Goal: Information Seeking & Learning: Learn about a topic

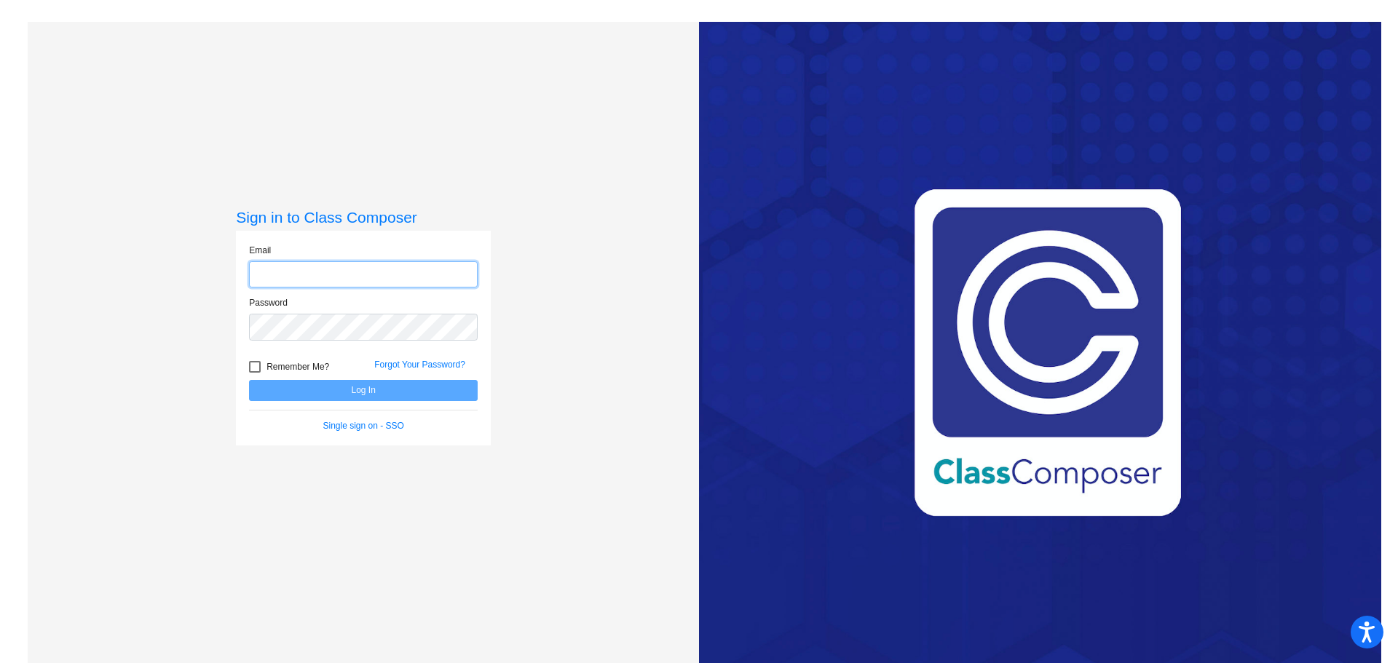
type input "[PERSON_NAME][EMAIL_ADDRESS][PERSON_NAME][DOMAIN_NAME]"
click at [409, 394] on button "Log In" at bounding box center [363, 390] width 229 height 21
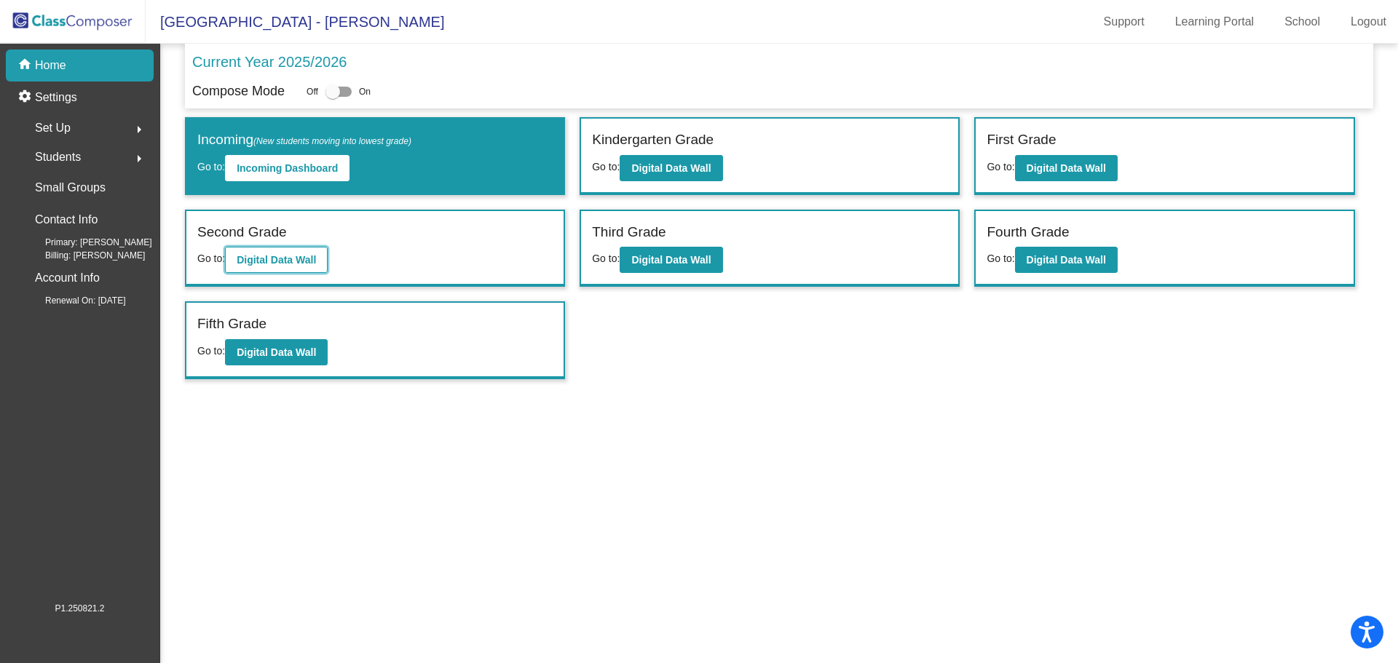
click at [302, 258] on b "Digital Data Wall" at bounding box center [276, 260] width 79 height 12
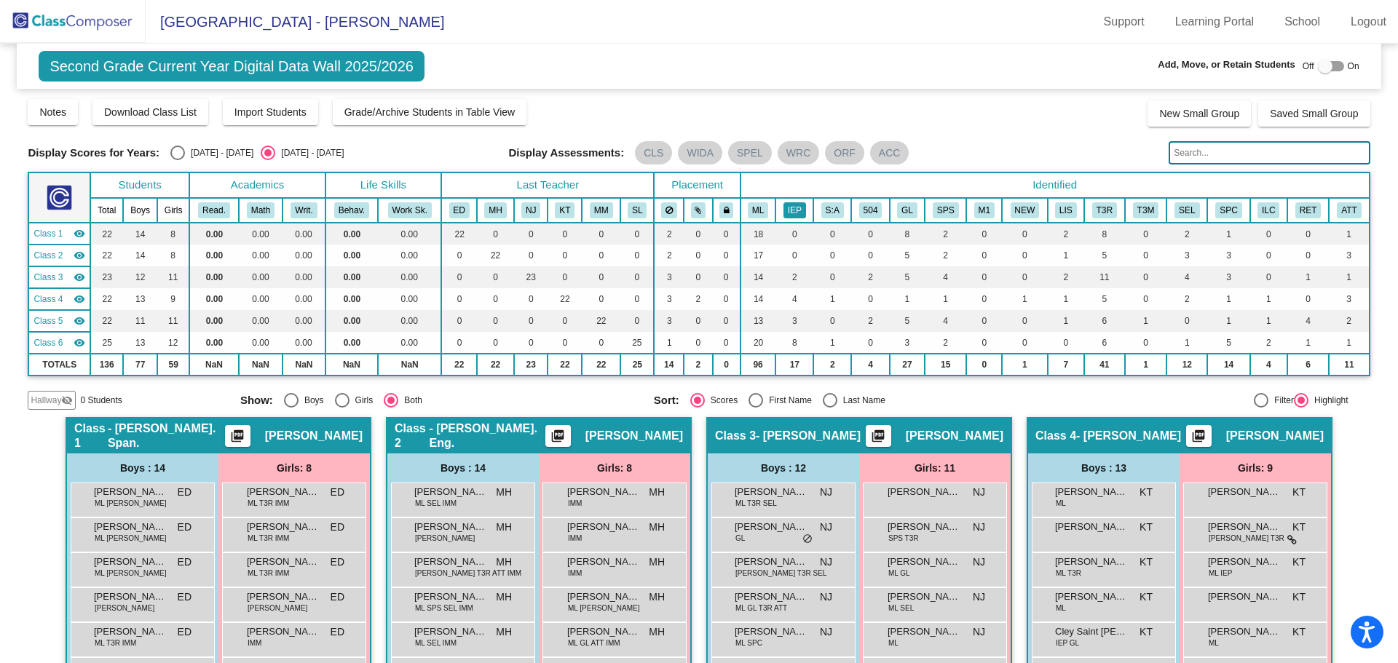
click at [791, 211] on button "IEP" at bounding box center [794, 210] width 23 height 16
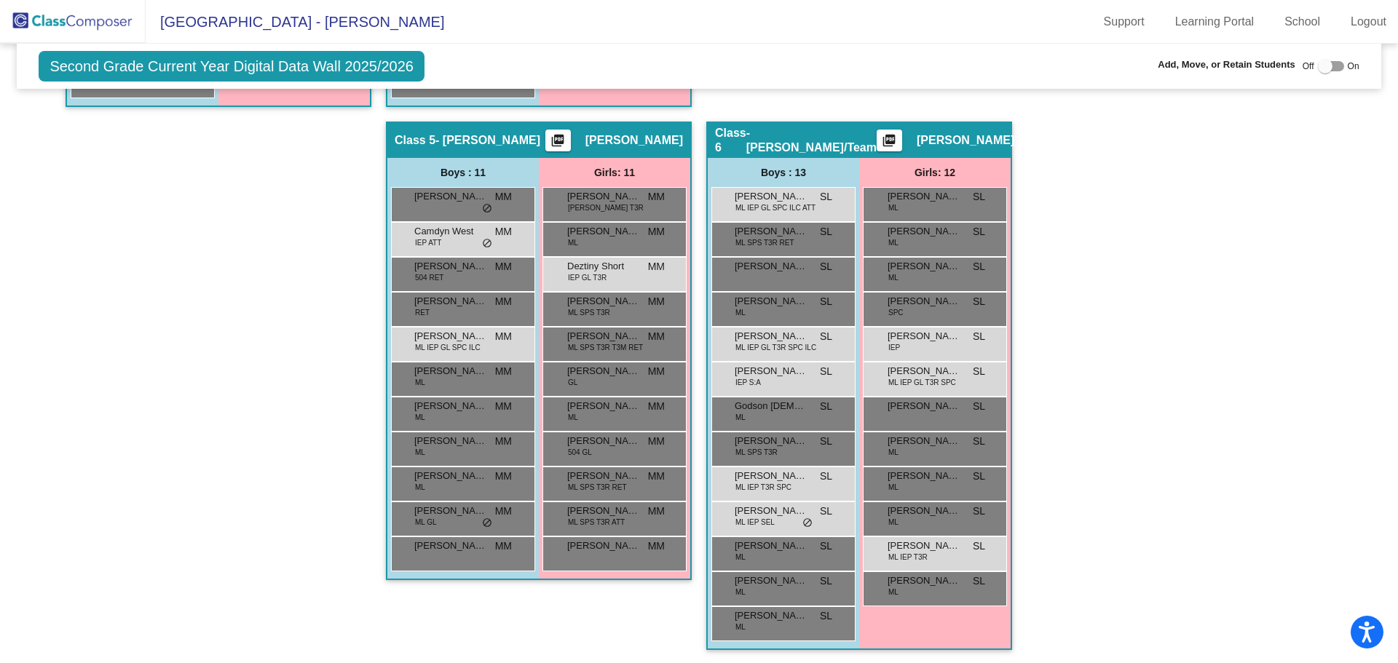
scroll to position [875, 0]
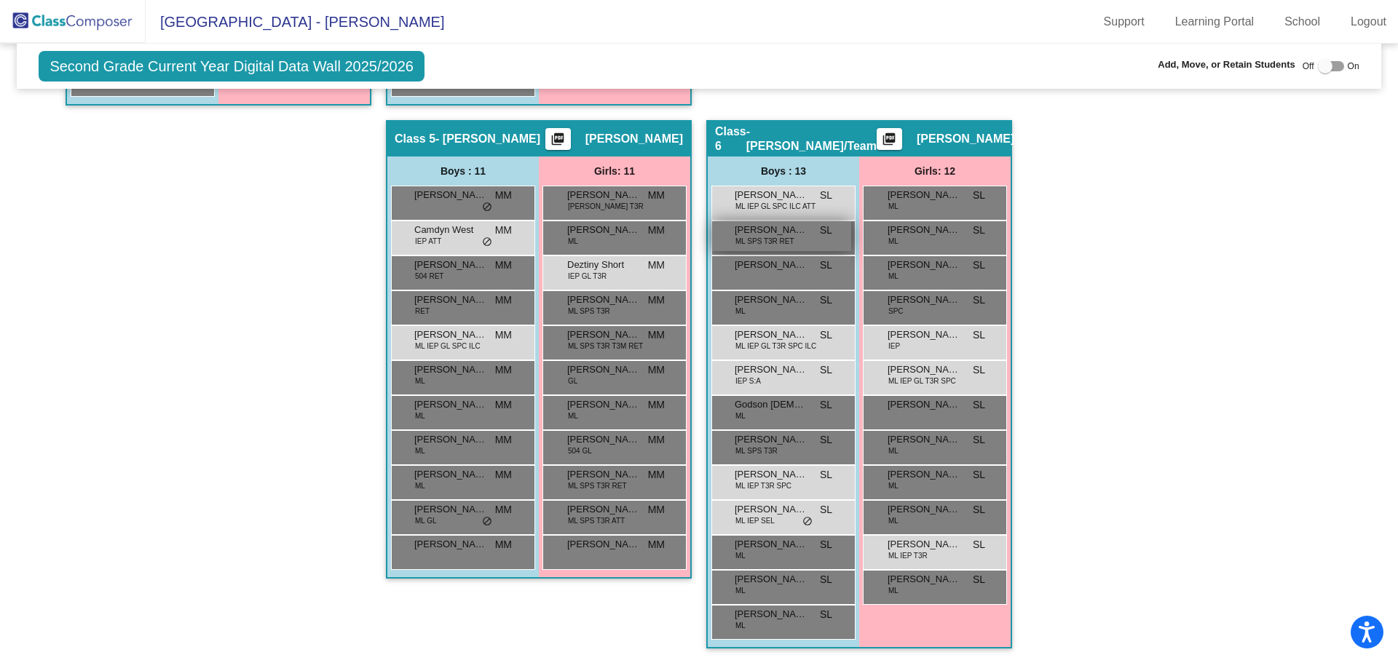
click at [804, 244] on div "[PERSON_NAME] SPS T3R RET SL lock do_not_disturb_alt" at bounding box center [781, 236] width 139 height 30
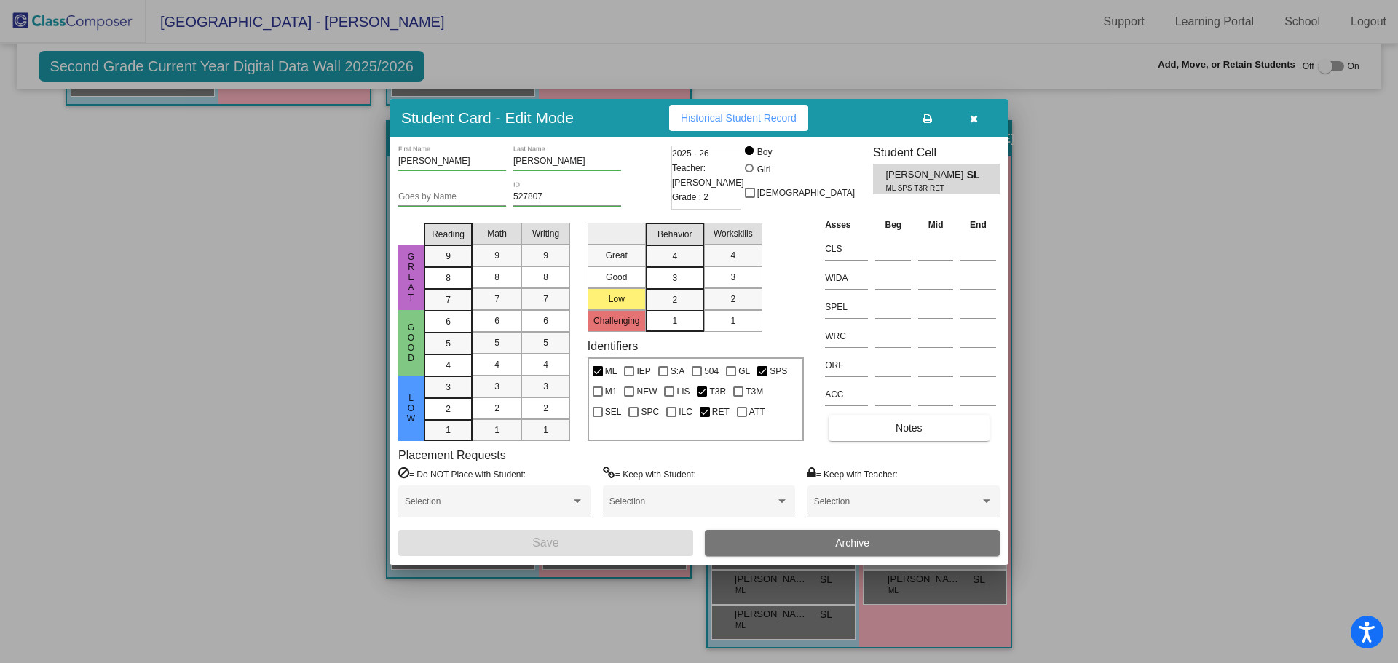
click at [975, 119] on icon "button" at bounding box center [974, 119] width 8 height 10
